Goal: Task Accomplishment & Management: Manage account settings

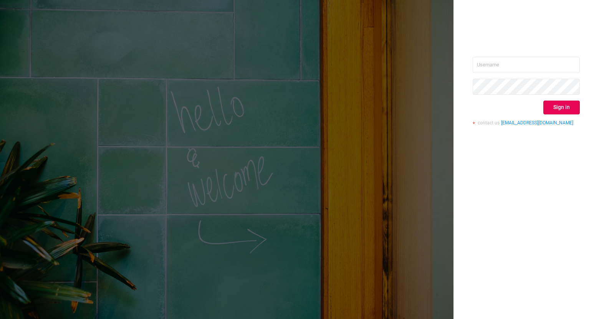
click at [525, 73] on div "Sign in contact us info@protected.media" at bounding box center [526, 94] width 107 height 74
click at [525, 66] on input "text" at bounding box center [526, 65] width 107 height 16
click at [568, 110] on button "Sign in" at bounding box center [561, 108] width 36 height 14
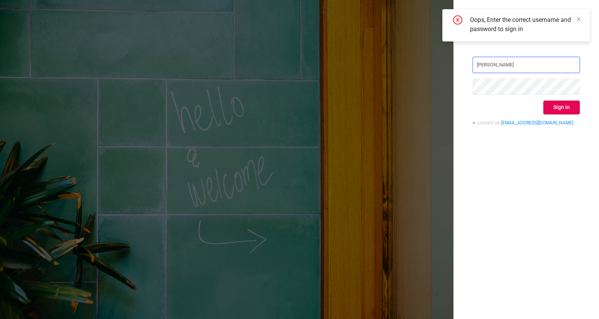
click at [544, 67] on input "Jordan Neustadter" at bounding box center [526, 65] width 107 height 16
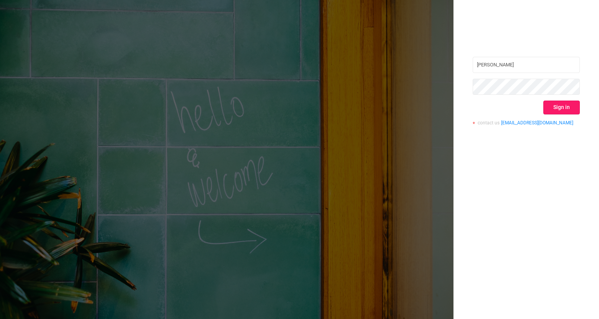
click at [573, 112] on button "Sign in" at bounding box center [561, 108] width 36 height 14
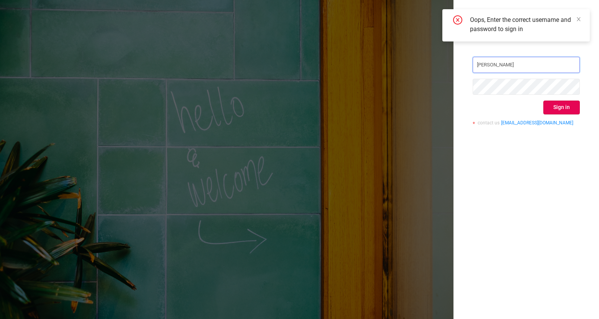
click at [551, 71] on input "guido" at bounding box center [526, 65] width 107 height 16
type input "andrii.skomorokhov@flashtalking.com"
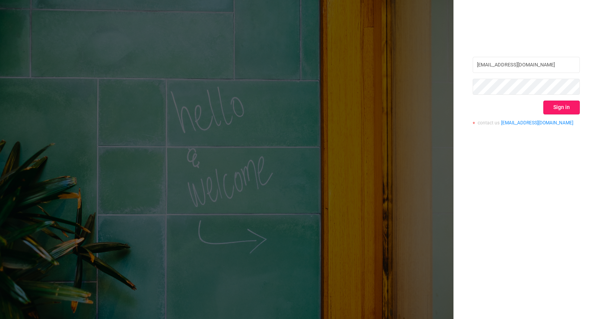
click at [561, 108] on button "Sign in" at bounding box center [561, 108] width 36 height 14
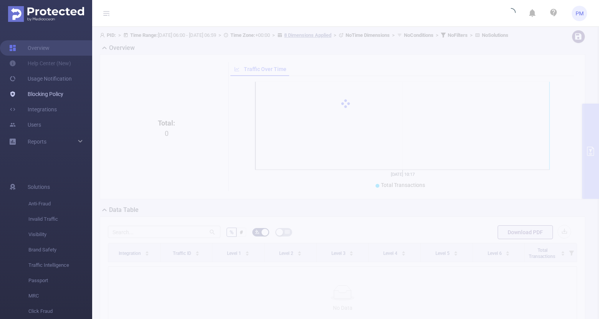
click at [55, 94] on link "Blocking Policy" at bounding box center [36, 93] width 54 height 15
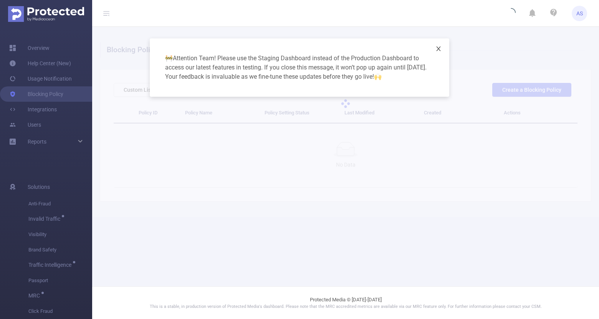
click at [440, 50] on icon "icon: close" at bounding box center [438, 49] width 6 height 6
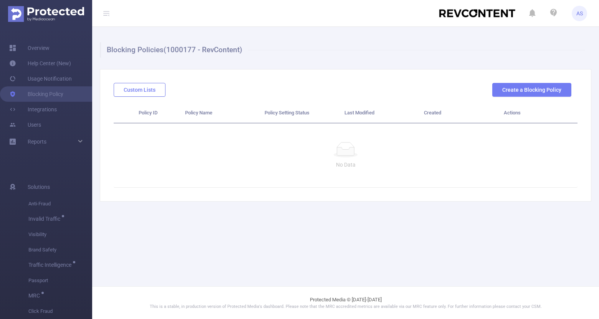
click at [151, 88] on button "Custom Lists" at bounding box center [140, 90] width 52 height 14
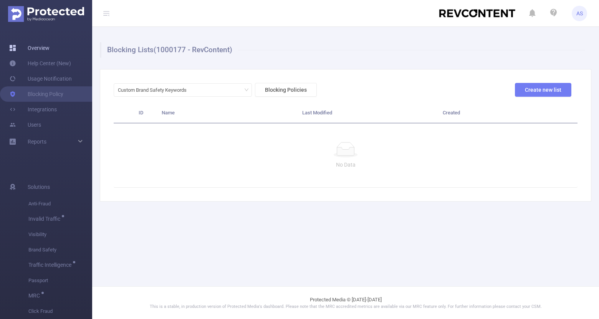
click at [50, 50] on link "Overview" at bounding box center [29, 47] width 40 height 15
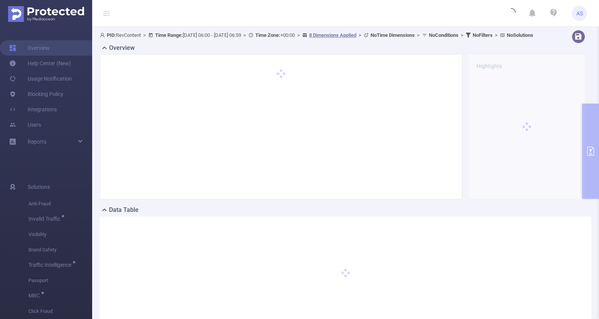
click at [595, 124] on div "PID: RevContent > Time Range: 2025-08-20 06:00 - 2025-08-20 06:59 > Time Zone: …" at bounding box center [345, 187] width 507 height 320
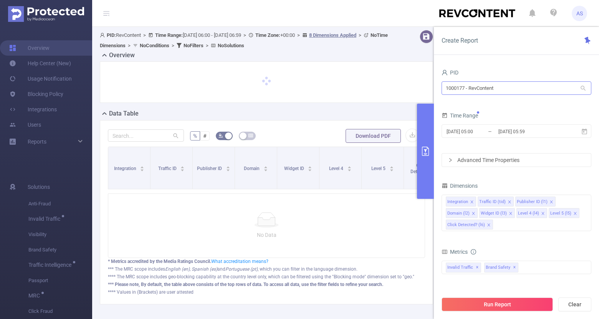
click at [543, 94] on div "1000177 - RevContent 1000177 - RevContent" at bounding box center [517, 89] width 150 height 18
click at [543, 94] on input "1000177 - RevContent" at bounding box center [517, 87] width 150 height 13
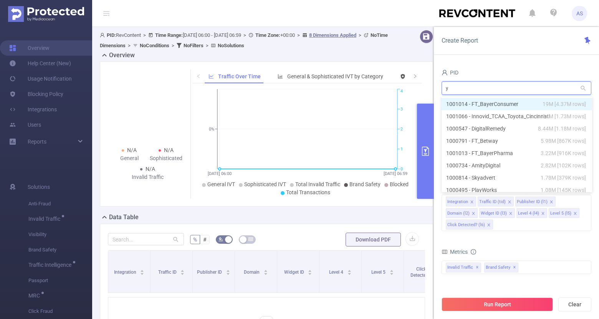
type input "yu"
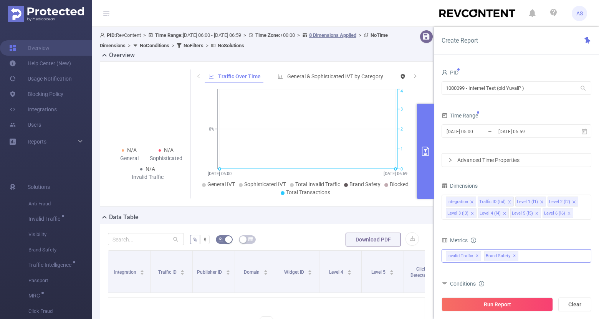
click at [476, 255] on span "✕" at bounding box center [477, 256] width 3 height 9
click at [491, 303] on button "Run Report" at bounding box center [497, 305] width 111 height 14
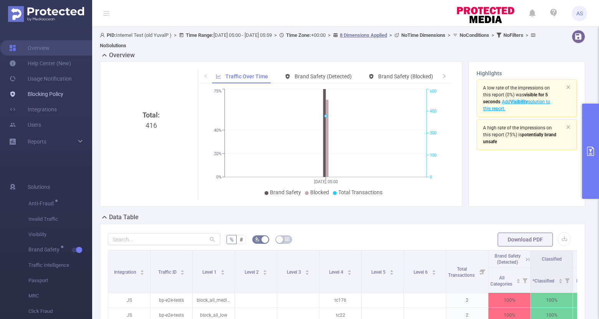
click at [63, 96] on link "Blocking Policy" at bounding box center [36, 93] width 54 height 15
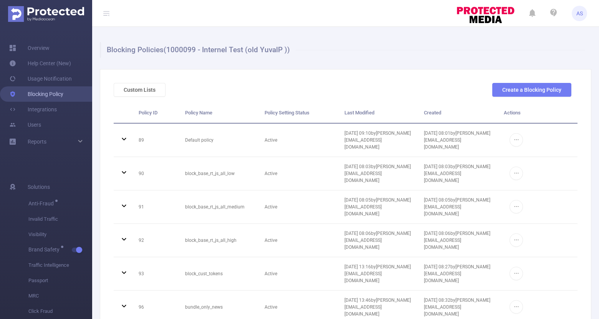
click at [62, 96] on link "Blocking Policy" at bounding box center [36, 93] width 54 height 15
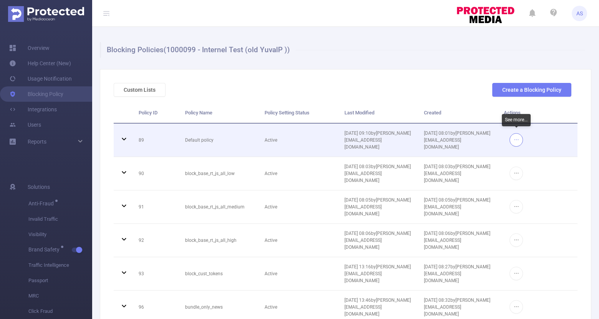
click at [520, 134] on button "button" at bounding box center [516, 139] width 13 height 13
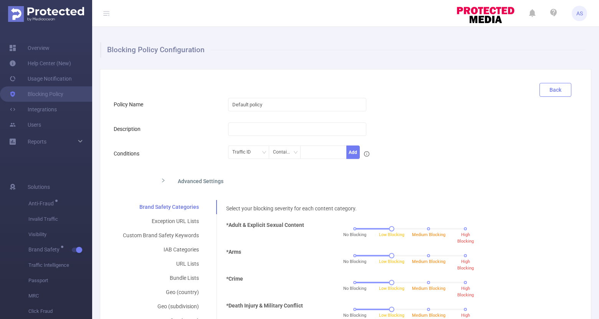
click at [557, 86] on button "Back" at bounding box center [556, 90] width 32 height 14
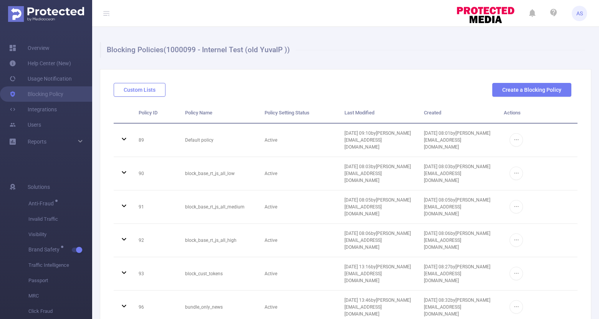
click at [146, 89] on button "Custom Lists" at bounding box center [140, 90] width 52 height 14
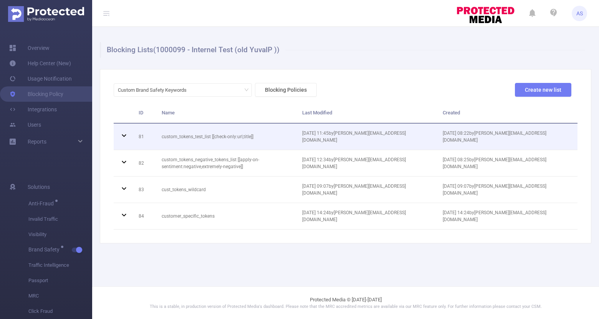
click at [500, 141] on td "06/12/2023 08:22 by ivan.lyah@flashtalking.com" at bounding box center [507, 137] width 141 height 26
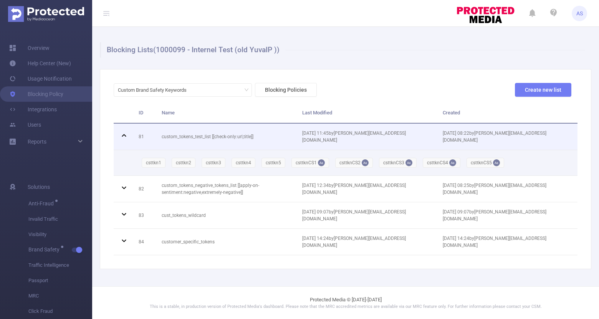
click at [473, 137] on span "06/12/2023 08:22 by ivan.lyah@flashtalking.com" at bounding box center [495, 137] width 104 height 12
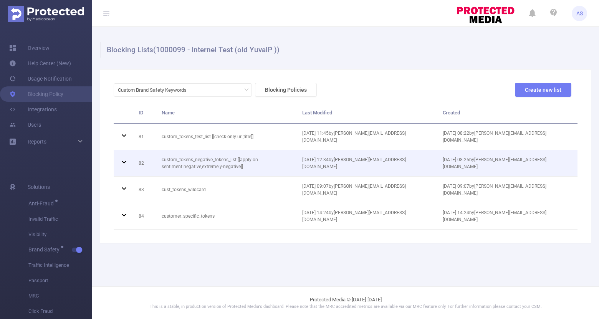
click at [472, 168] on td "06/12/2023 08:25 by ivan.lyah@flashtalking.com" at bounding box center [507, 163] width 141 height 26
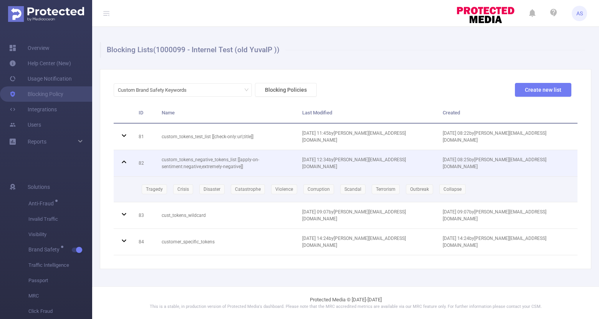
click at [472, 168] on td "06/12/2023 08:25 by ivan.lyah@flashtalking.com" at bounding box center [507, 163] width 141 height 26
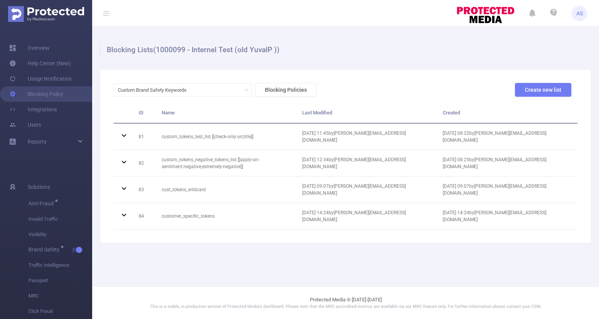
click at [581, 13] on span "AS" at bounding box center [579, 13] width 7 height 15
click at [430, 60] on div "Blocking Lists (1000099 - Internel Test (old YuvalP )) Custom Brand Safety Keyw…" at bounding box center [345, 143] width 507 height 232
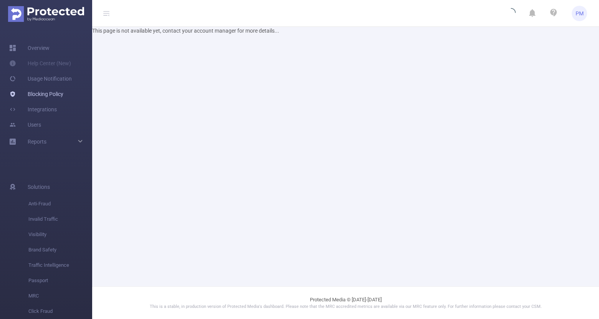
click at [53, 96] on link "Blocking Policy" at bounding box center [36, 93] width 54 height 15
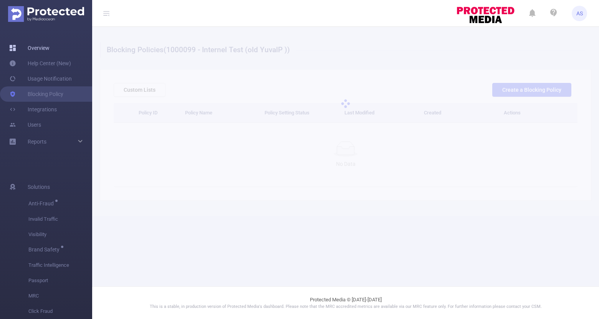
click at [43, 46] on link "Overview" at bounding box center [29, 47] width 40 height 15
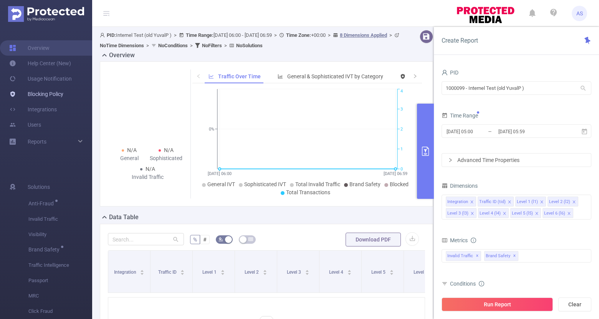
click at [51, 93] on link "Blocking Policy" at bounding box center [36, 93] width 54 height 15
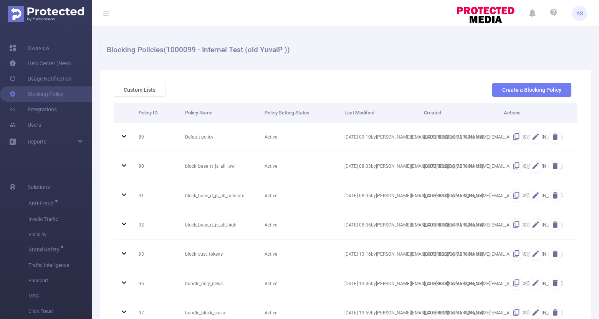
click at [580, 11] on span "AS" at bounding box center [579, 13] width 7 height 15
click at [533, 44] on link "Logout" at bounding box center [545, 45] width 84 height 11
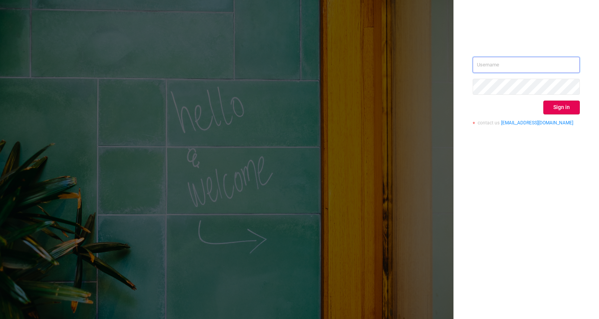
click at [548, 66] on input "text" at bounding box center [526, 65] width 107 height 16
type input "[EMAIL_ADDRESS][DOMAIN_NAME]"
click at [552, 104] on button "Sign in" at bounding box center [561, 108] width 36 height 14
